Goal: Task Accomplishment & Management: Manage account settings

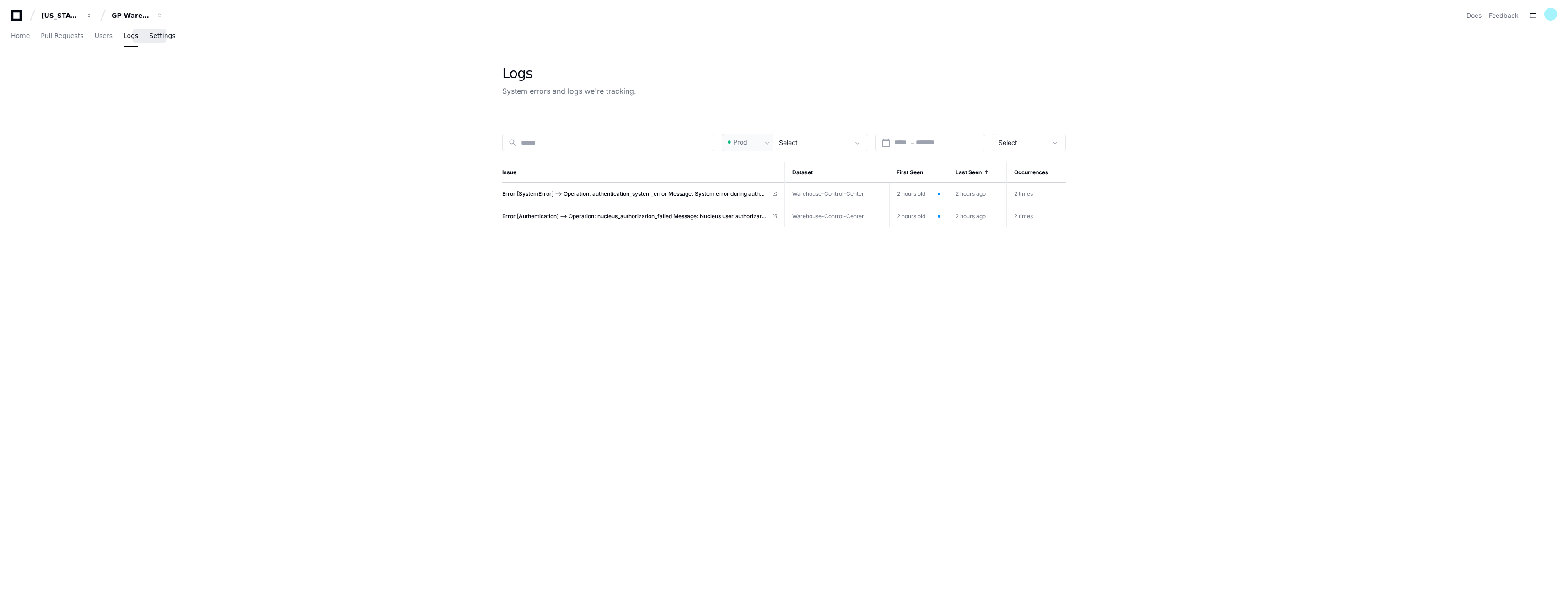
click at [155, 41] on link "Settings" at bounding box center [162, 36] width 26 height 21
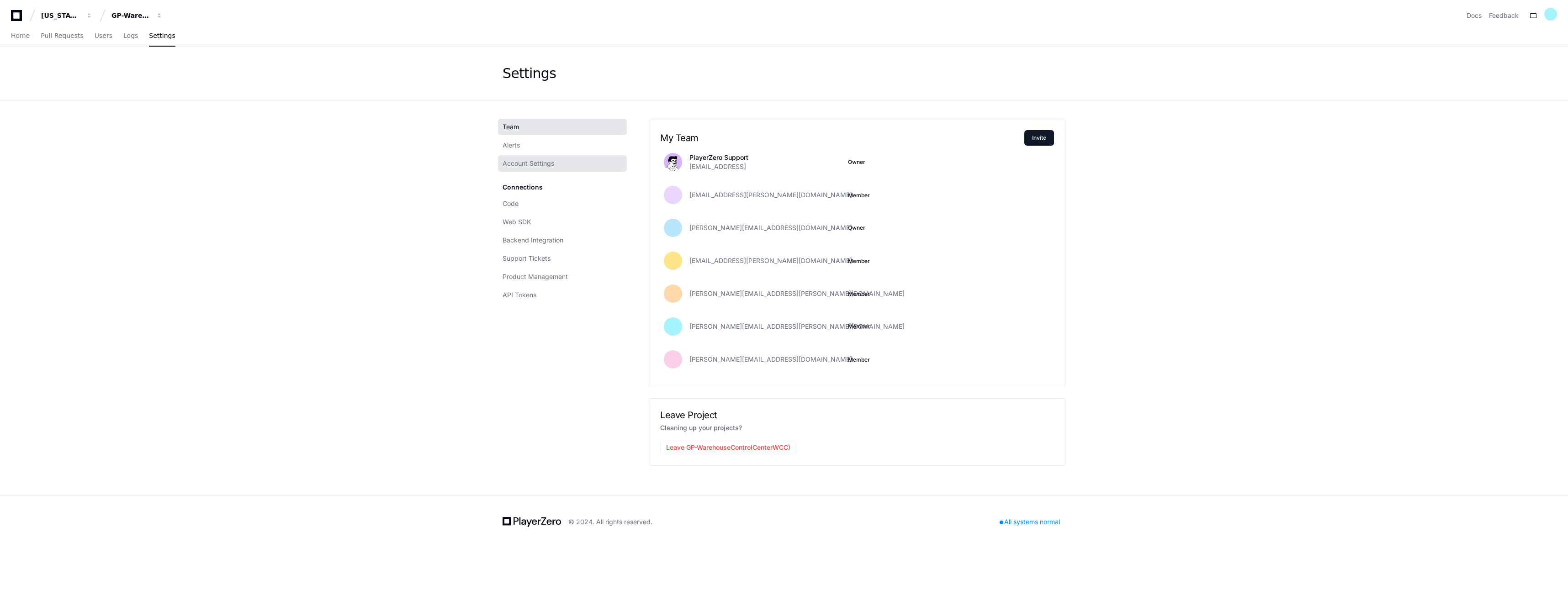
click at [521, 161] on span "Account Settings" at bounding box center [528, 163] width 52 height 9
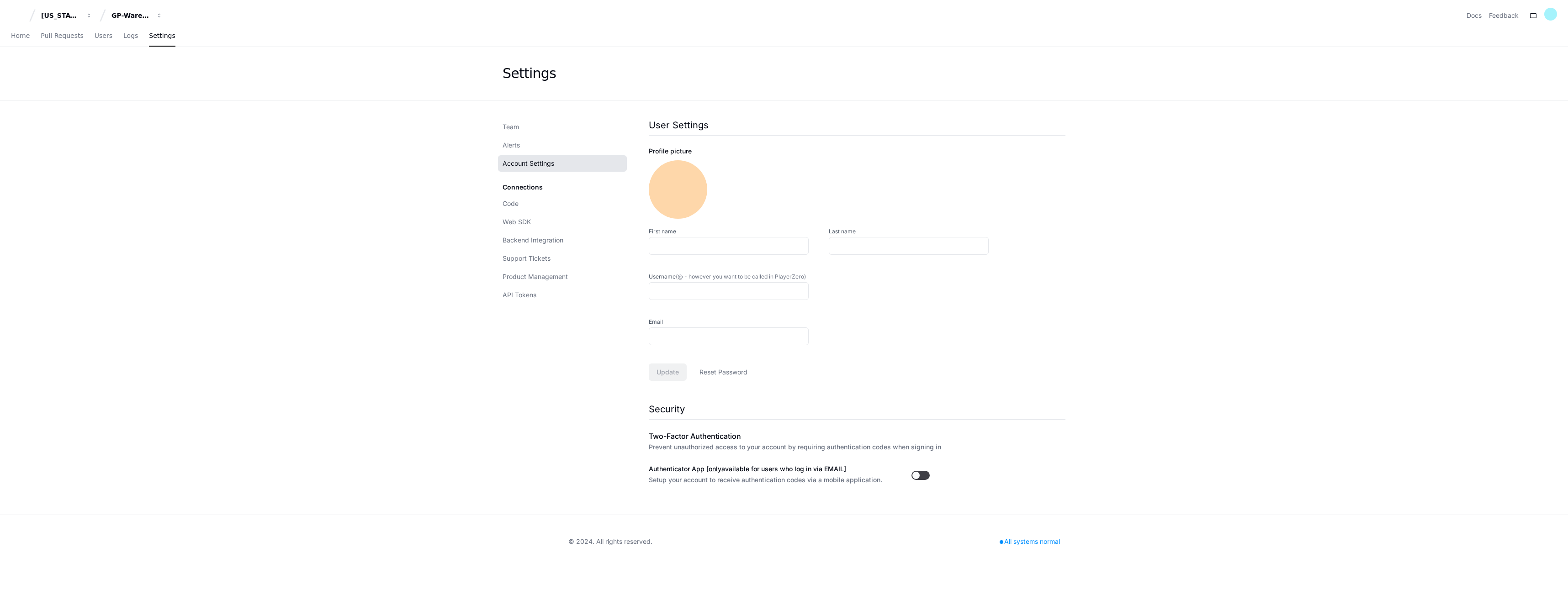
type input "**********"
click at [525, 186] on div "Connections Code Web SDK Backend Integration Support Tickets Product Management…" at bounding box center [562, 240] width 129 height 124
click at [522, 209] on link "Code" at bounding box center [562, 204] width 129 height 16
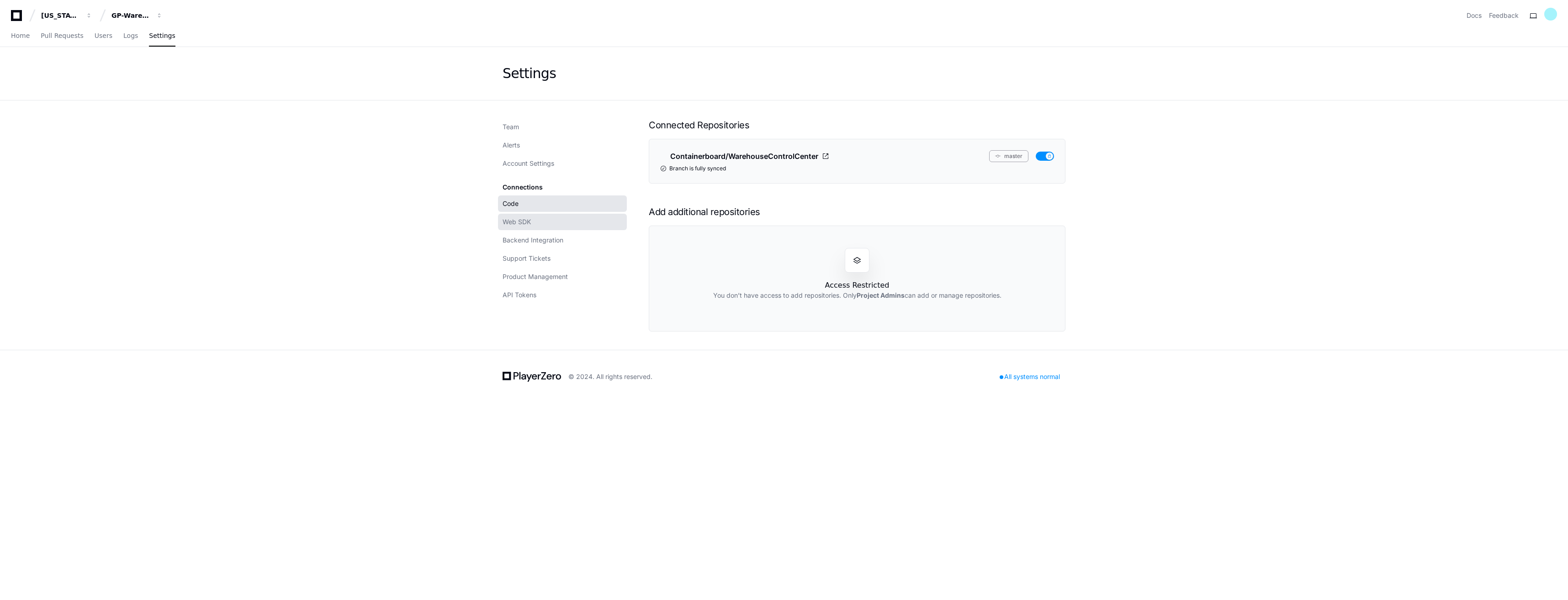
click at [522, 221] on span "Web SDK" at bounding box center [516, 222] width 28 height 9
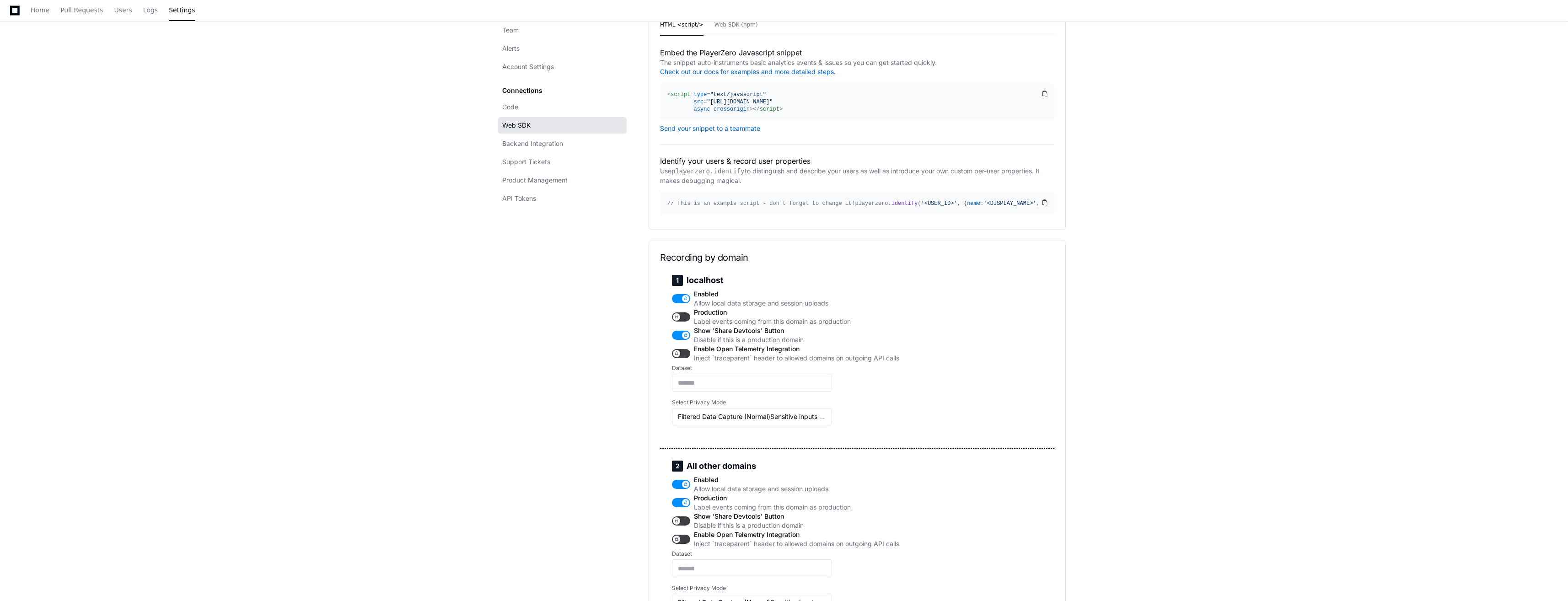
scroll to position [211, 0]
